Goal: Understand process/instructions

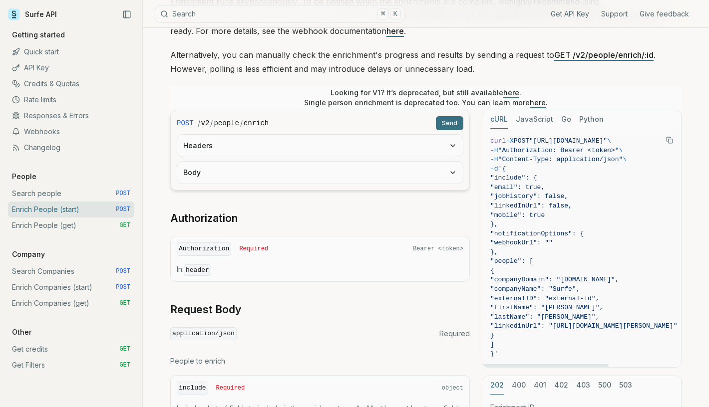
drag, startPoint x: 619, startPoint y: 142, endPoint x: 546, endPoint y: 143, distance: 73.4
click at [545, 143] on span ""[URL][DOMAIN_NAME]"" at bounding box center [568, 140] width 78 height 7
copy span "[URL][DOMAIN_NAME]"
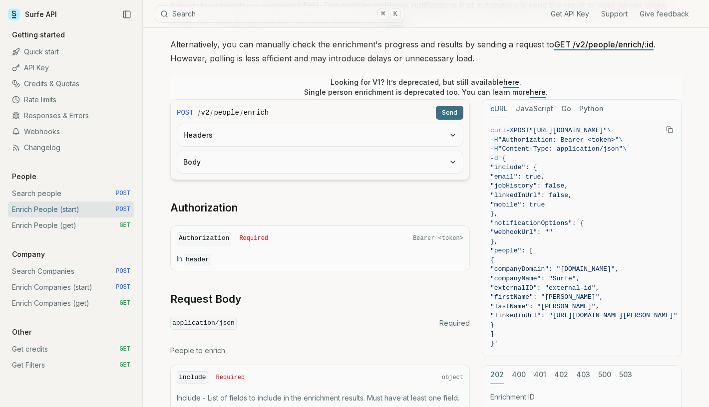
scroll to position [170, 0]
click at [669, 130] on icon "Copy Text" at bounding box center [669, 130] width 7 height 7
click at [232, 134] on button "Headers" at bounding box center [319, 136] width 285 height 22
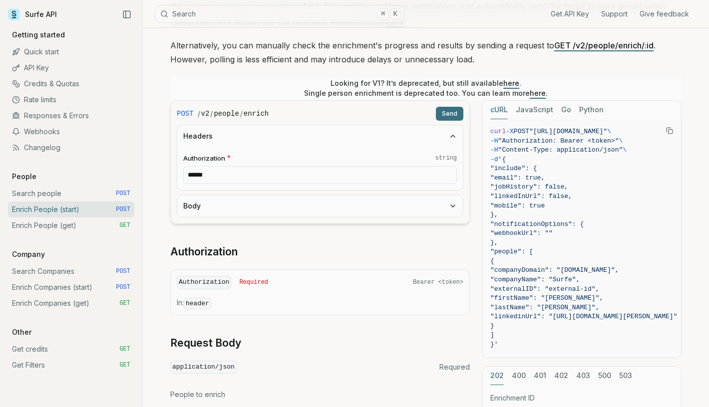
click at [232, 134] on button "Headers" at bounding box center [319, 136] width 285 height 22
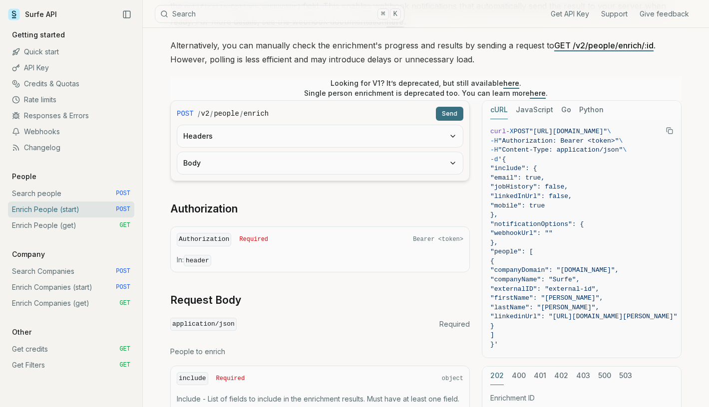
click at [232, 176] on form "POST / v2 / people / enrich Send Headers Body" at bounding box center [319, 140] width 299 height 81
click at [239, 169] on button "Body" at bounding box center [319, 163] width 285 height 22
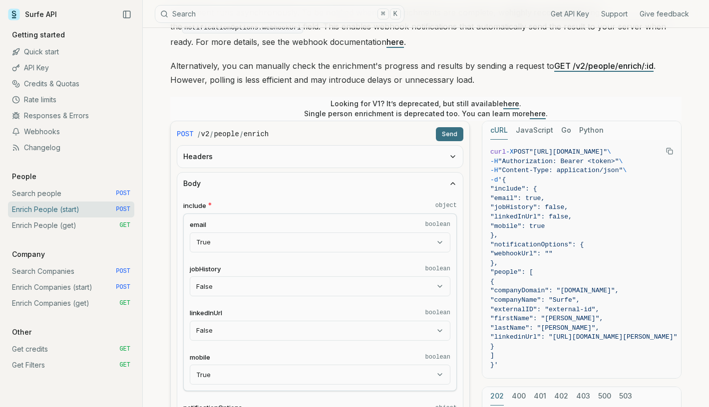
scroll to position [151, 0]
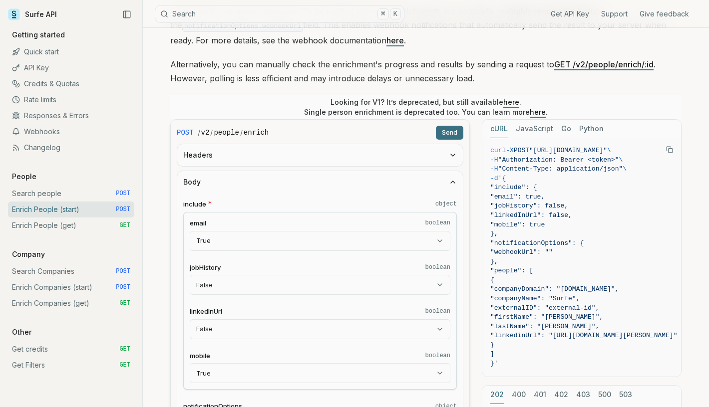
click at [32, 67] on link "API Key" at bounding box center [71, 68] width 126 height 16
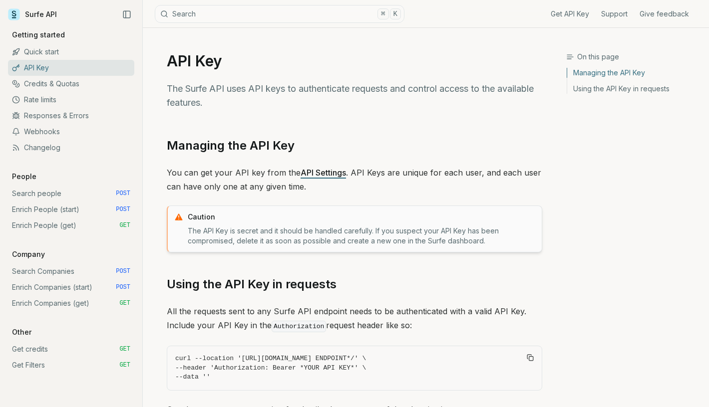
click at [318, 173] on link "API Settings" at bounding box center [322, 173] width 45 height 10
